Goal: Navigation & Orientation: Find specific page/section

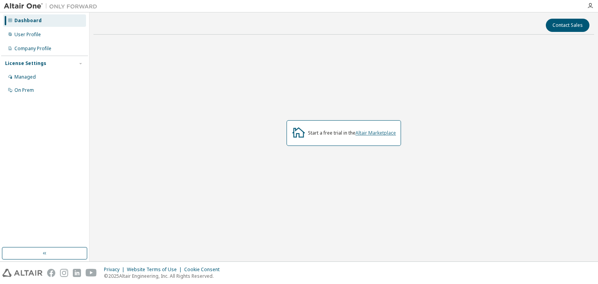
click at [378, 132] on link "Altair Marketplace" at bounding box center [376, 133] width 41 height 7
